Goal: Information Seeking & Learning: Learn about a topic

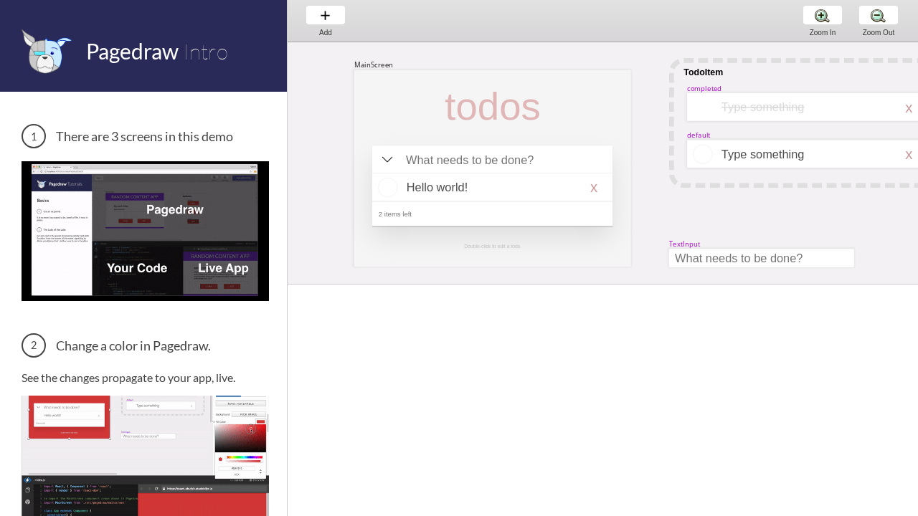
scroll to position [0, 50]
